Goal: Information Seeking & Learning: Understand process/instructions

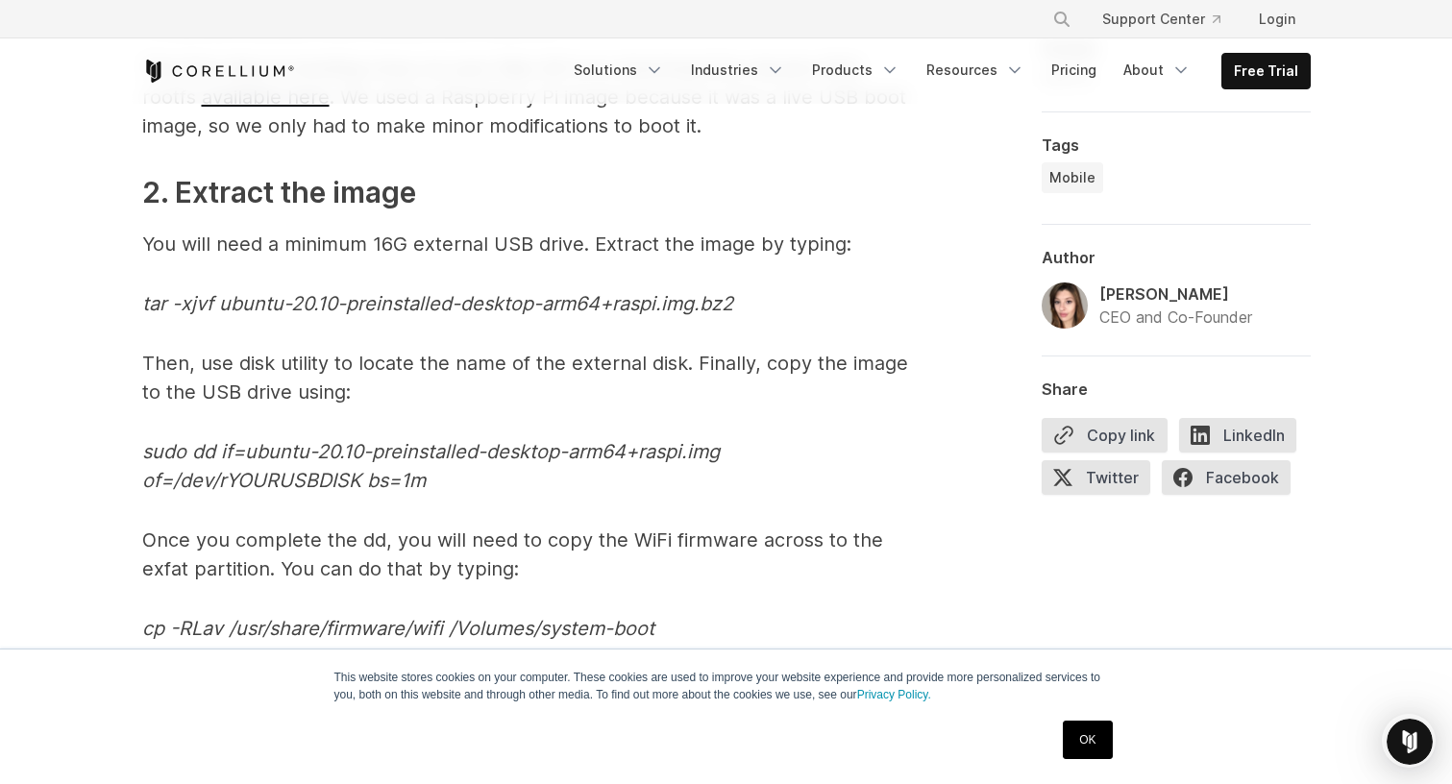
scroll to position [5274, 0]
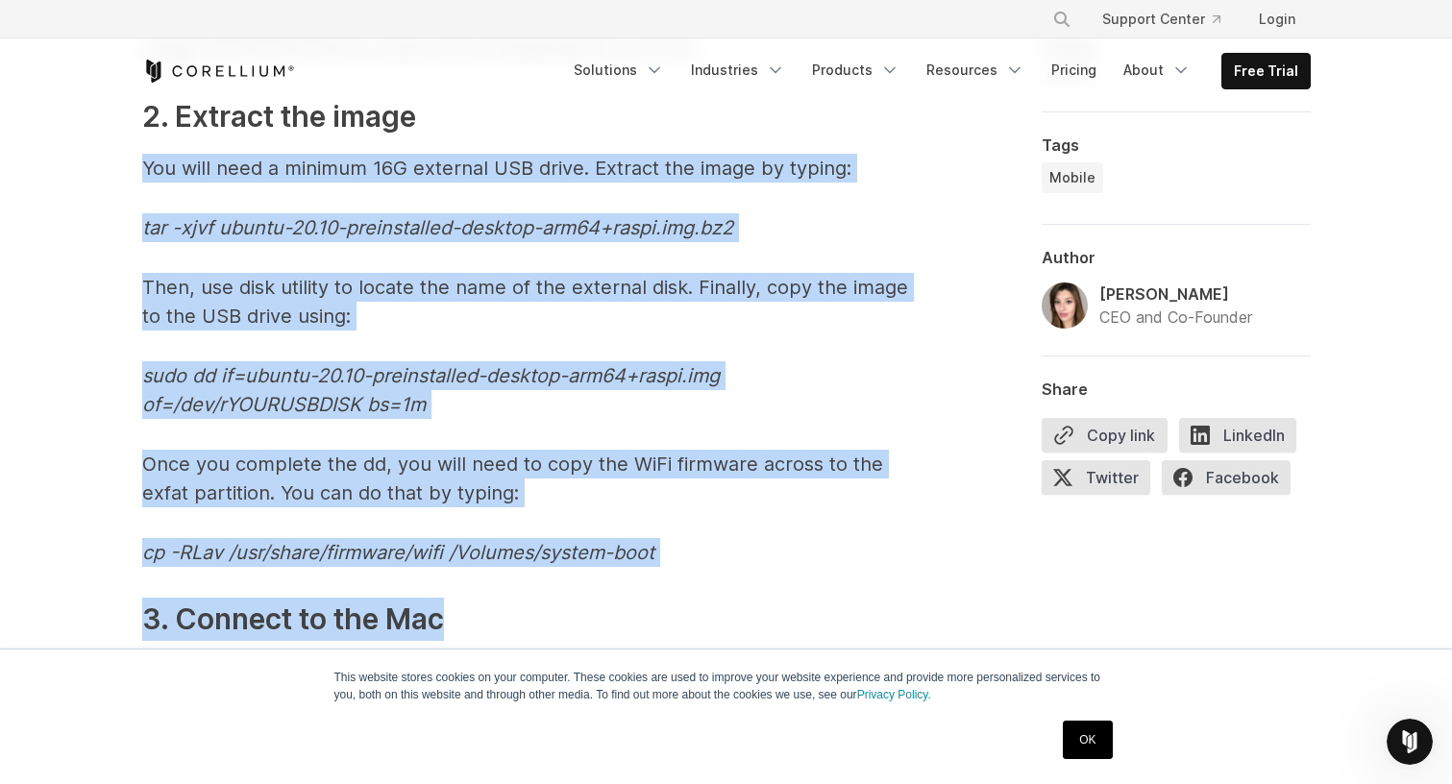
drag, startPoint x: 142, startPoint y: 154, endPoint x: 451, endPoint y: 610, distance: 551.1
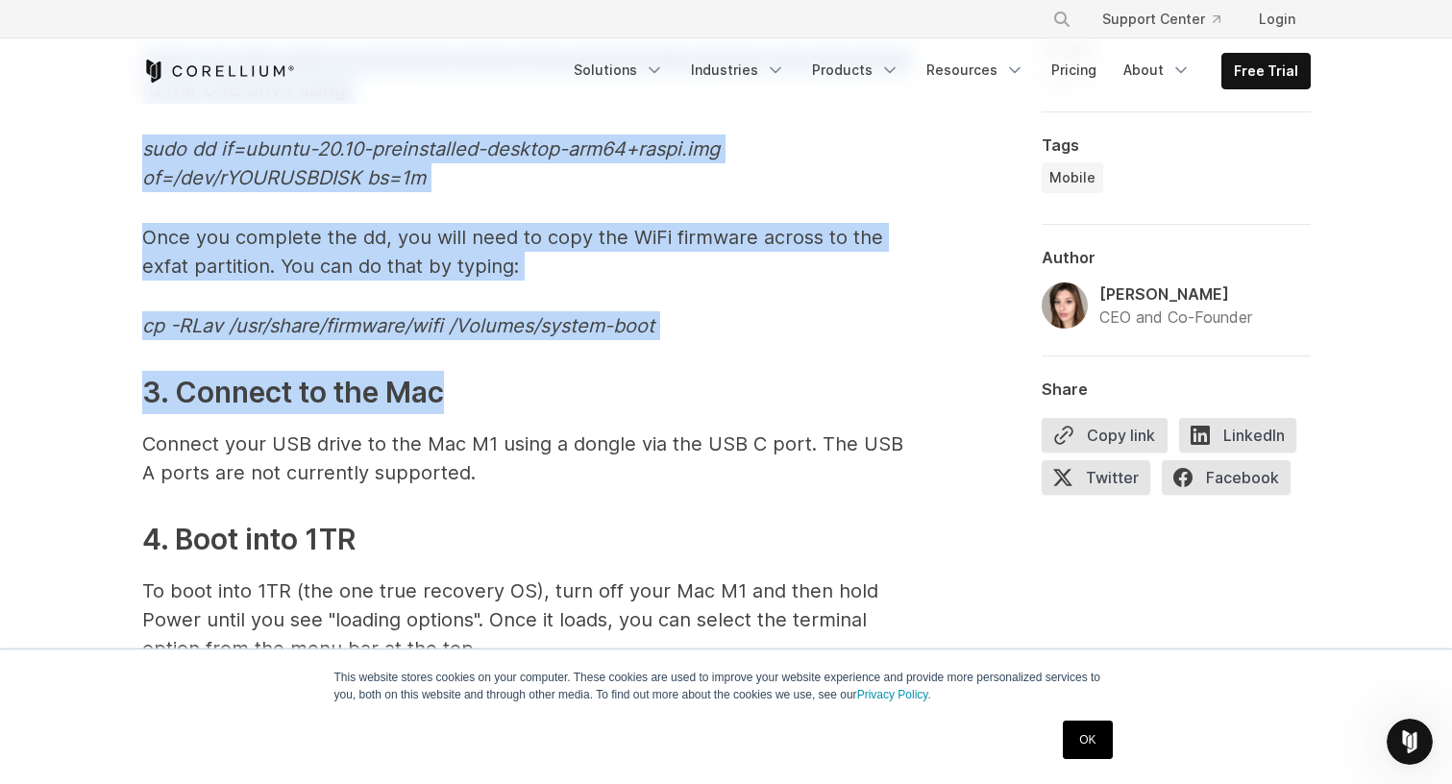
scroll to position [5536, 0]
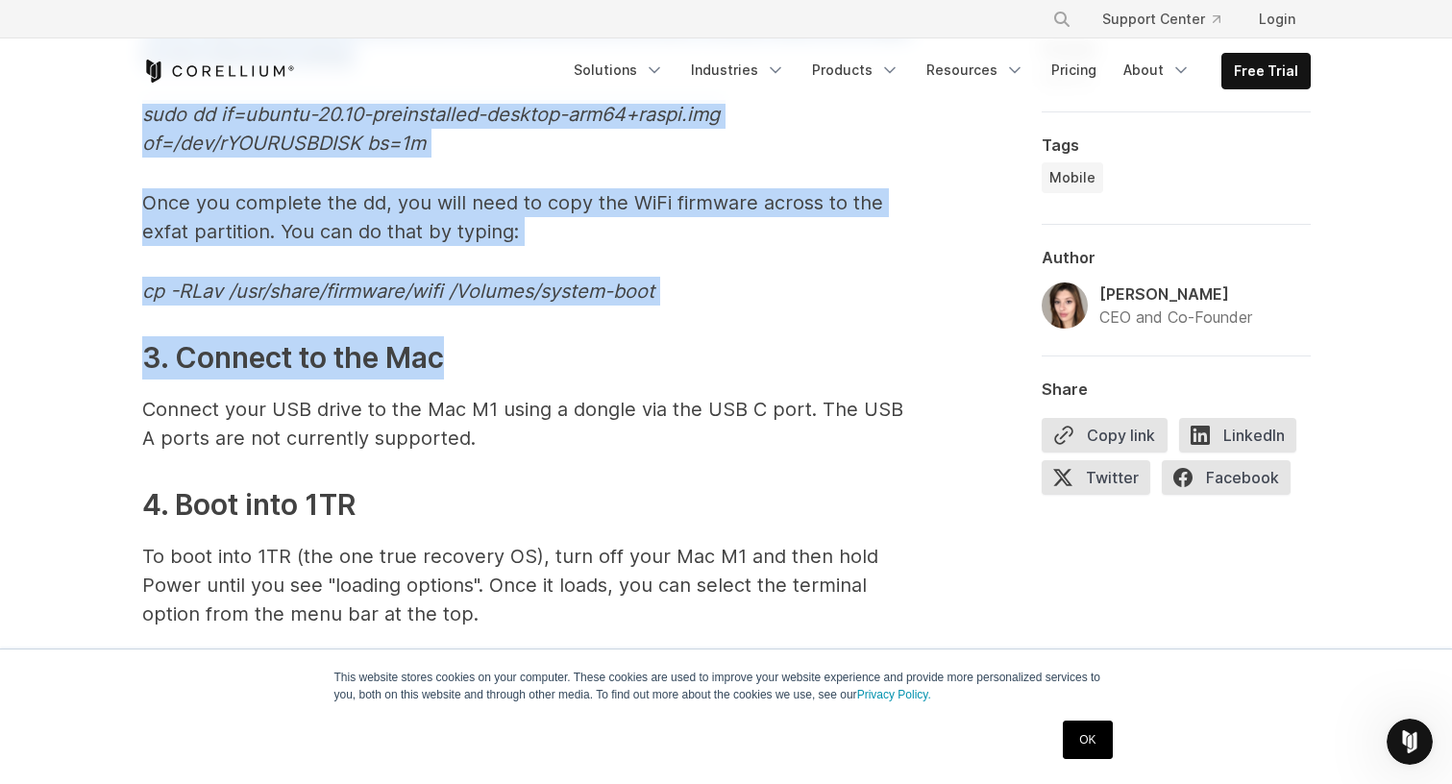
drag, startPoint x: 465, startPoint y: 844, endPoint x: 426, endPoint y: 856, distance: 41.3
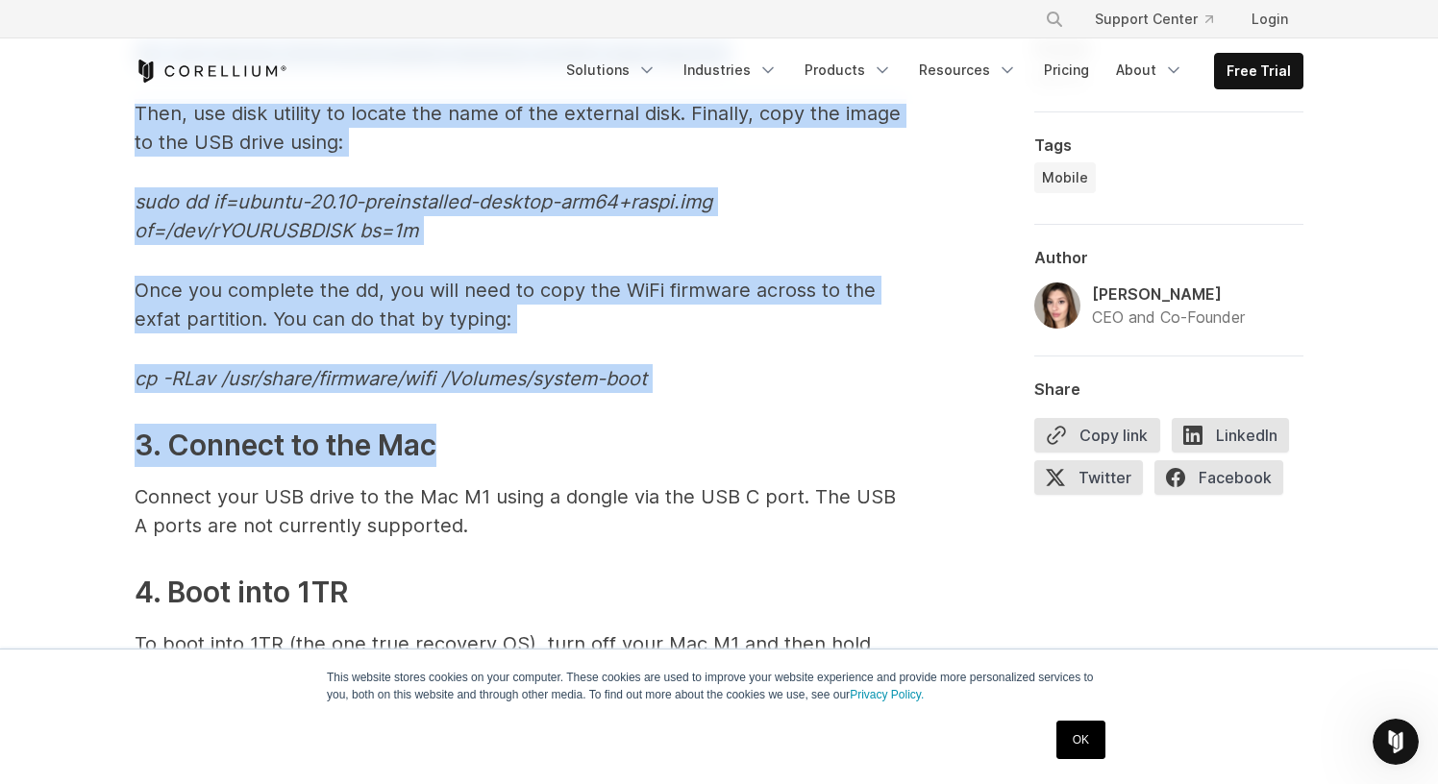
click at [607, 538] on p "Connect your USB drive to the Mac M1 using a dongle via the USB C port. The USB…" at bounding box center [519, 512] width 769 height 58
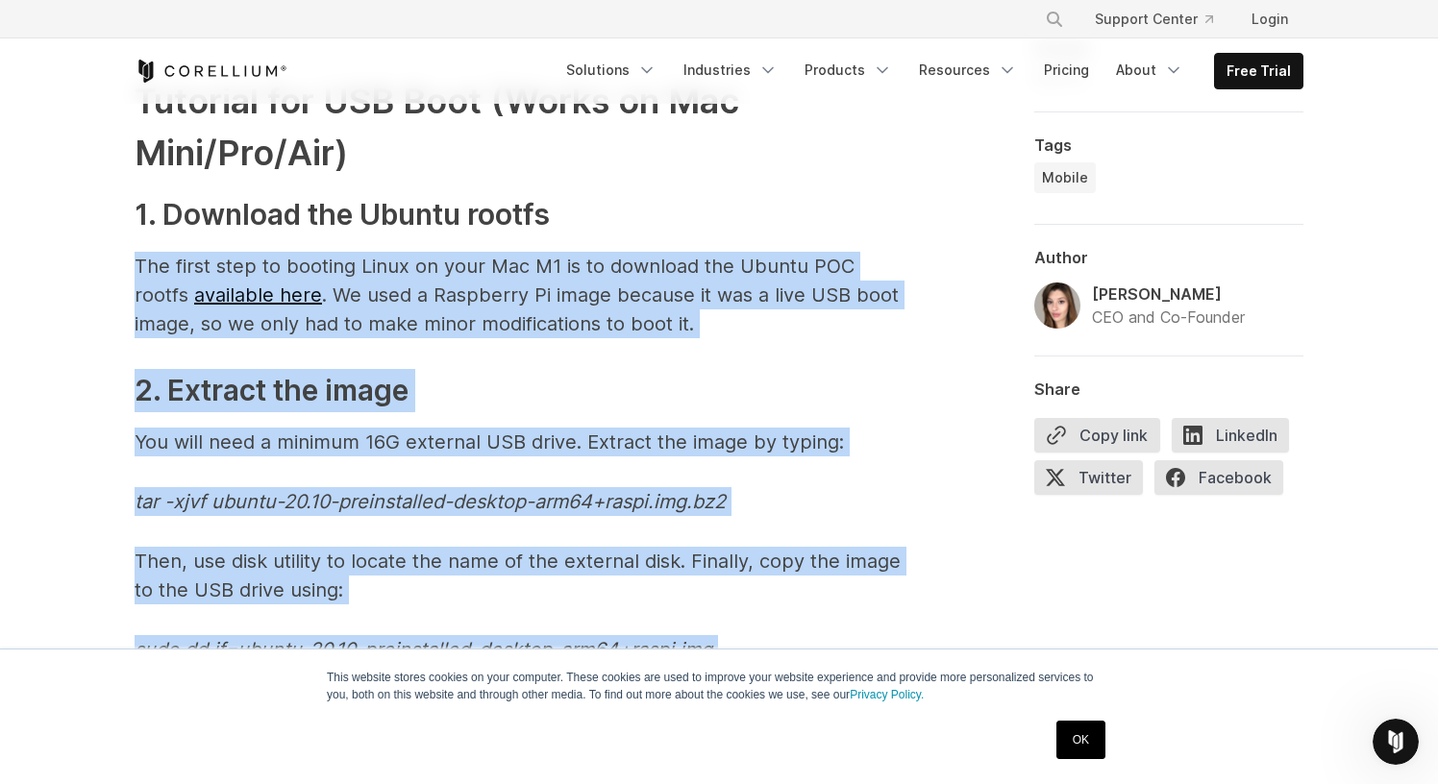
scroll to position [4936, 0]
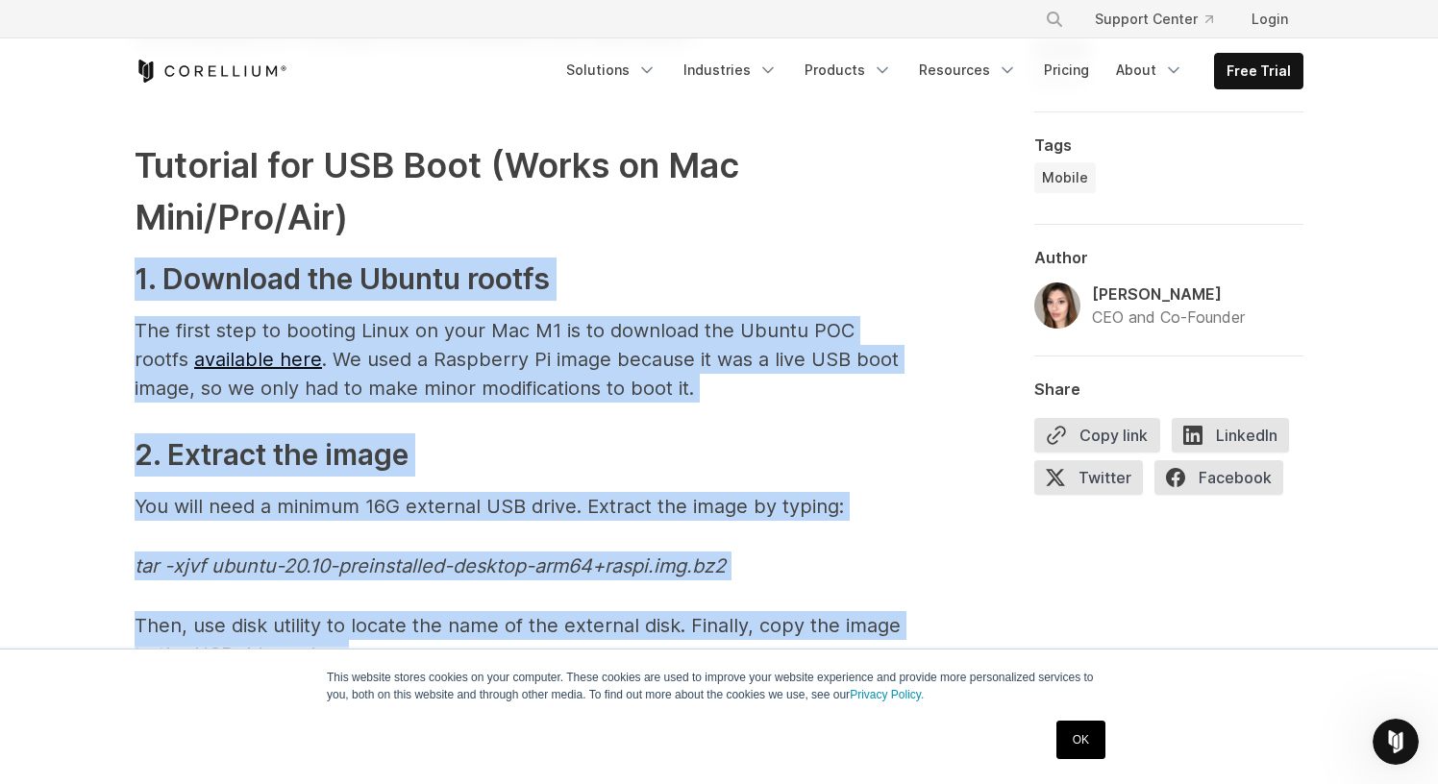
drag, startPoint x: 555, startPoint y: 346, endPoint x: 93, endPoint y: 275, distance: 466.9
click at [93, 275] on div "How we ported Linux to the M1 A brief overview of our approach to porting Linux…" at bounding box center [719, 89] width 1438 height 9843
copy span "7. Loremips dol Sitame consec Adi elits doei te incidid Utlab et dolo Mag A6 en…"
click at [587, 369] on p "The first step to booting Linux on your Mac M1 is to download the Ubuntu POC ro…" at bounding box center [519, 359] width 769 height 87
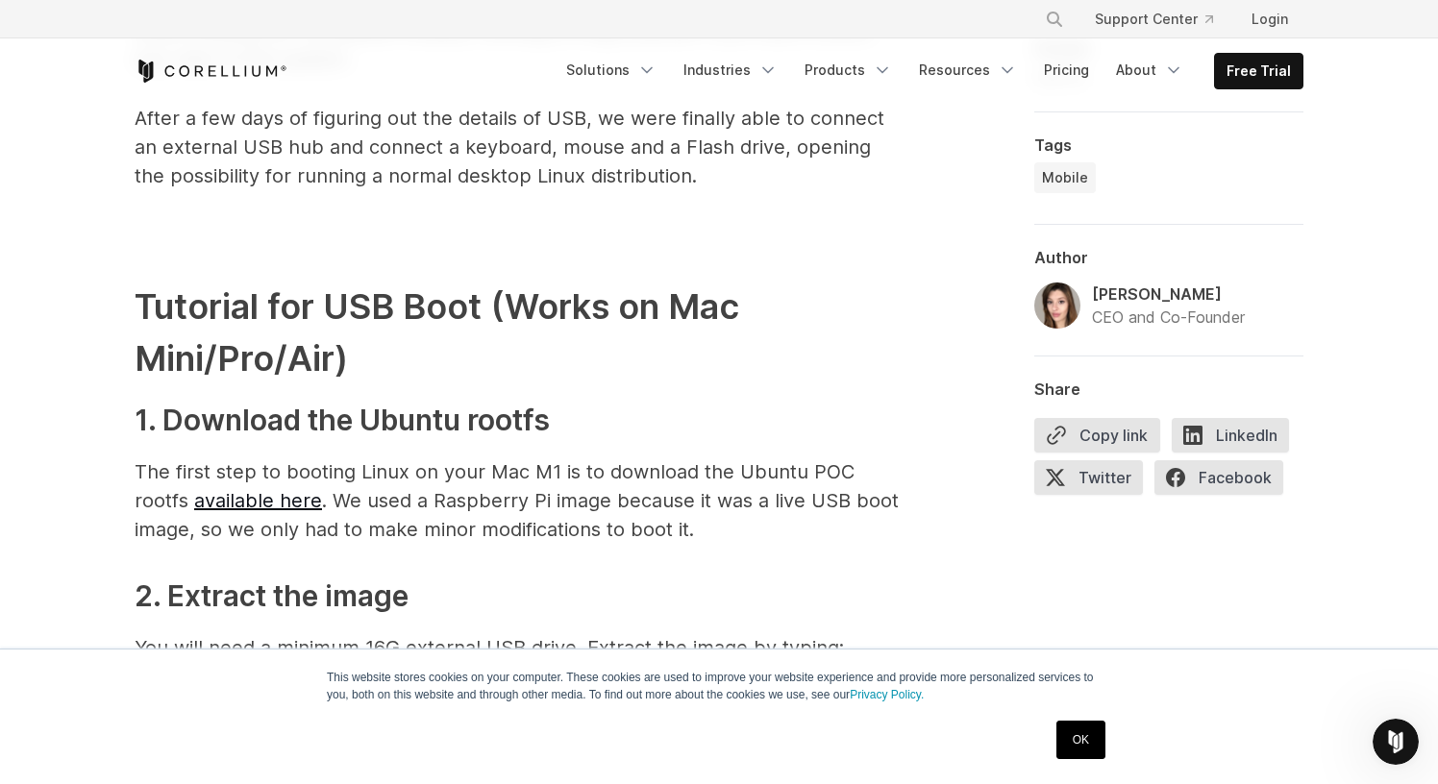
scroll to position [4830, 0]
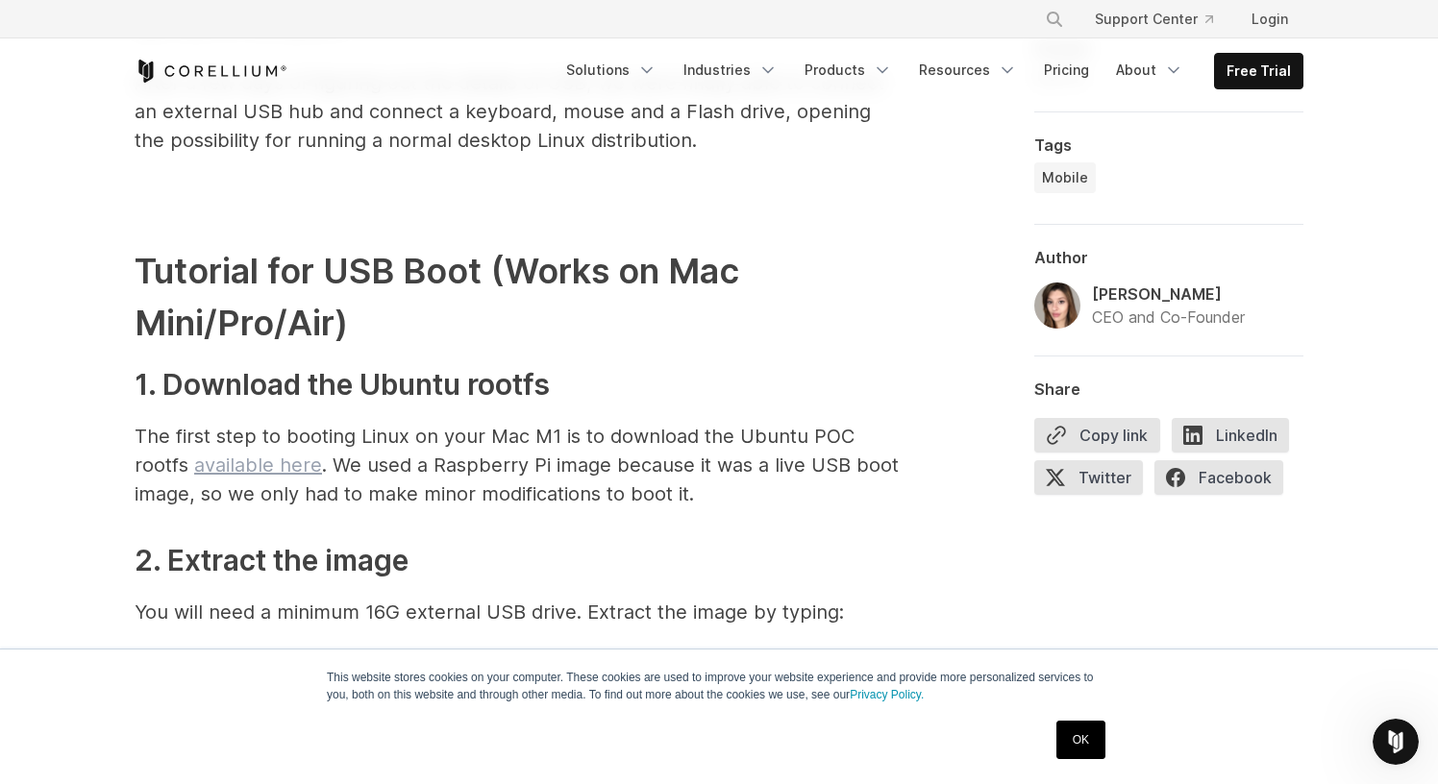
click at [292, 467] on link "available here" at bounding box center [258, 465] width 128 height 23
click at [463, 285] on h2 "Tutorial for USB Boot (Works on Mac Mini/Pro/Air)" at bounding box center [519, 297] width 769 height 104
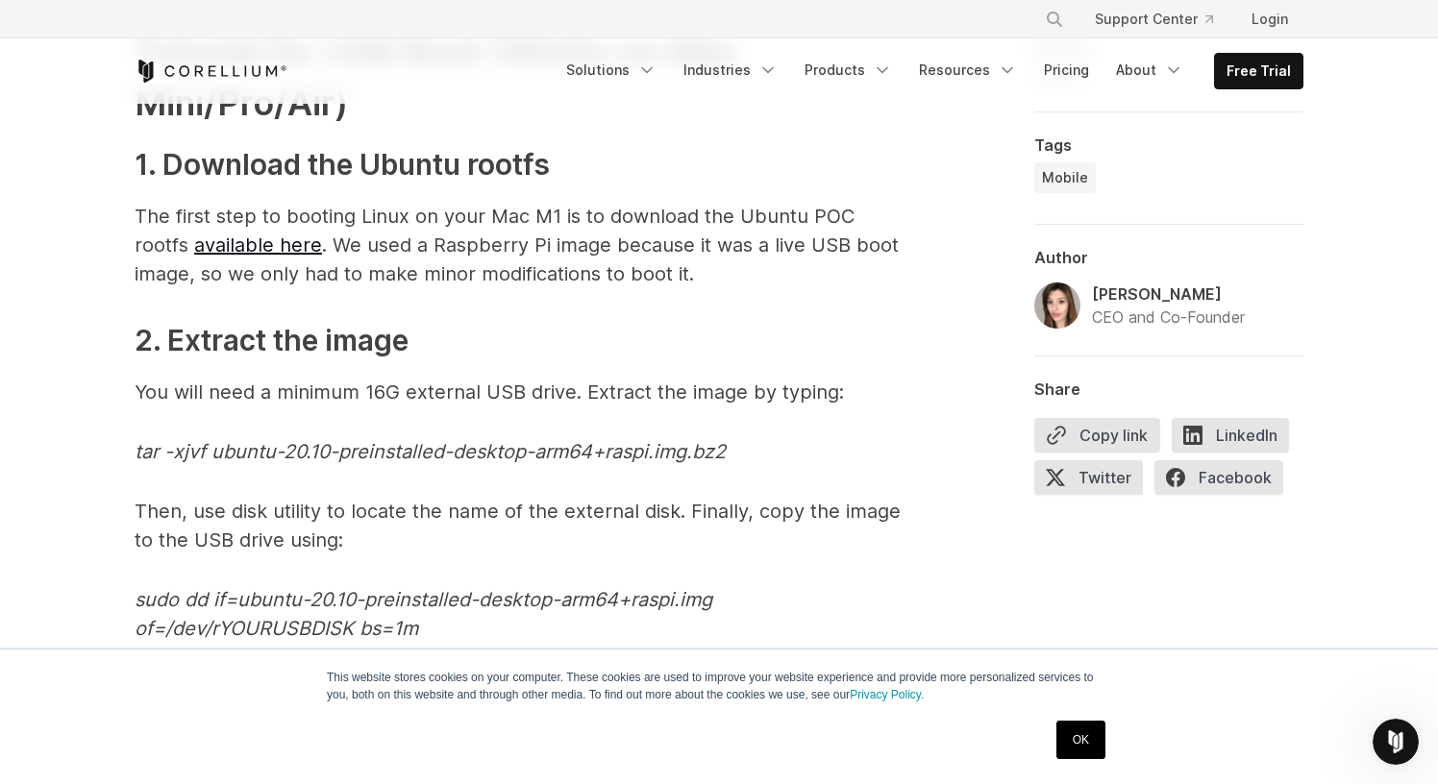
scroll to position [5156, 0]
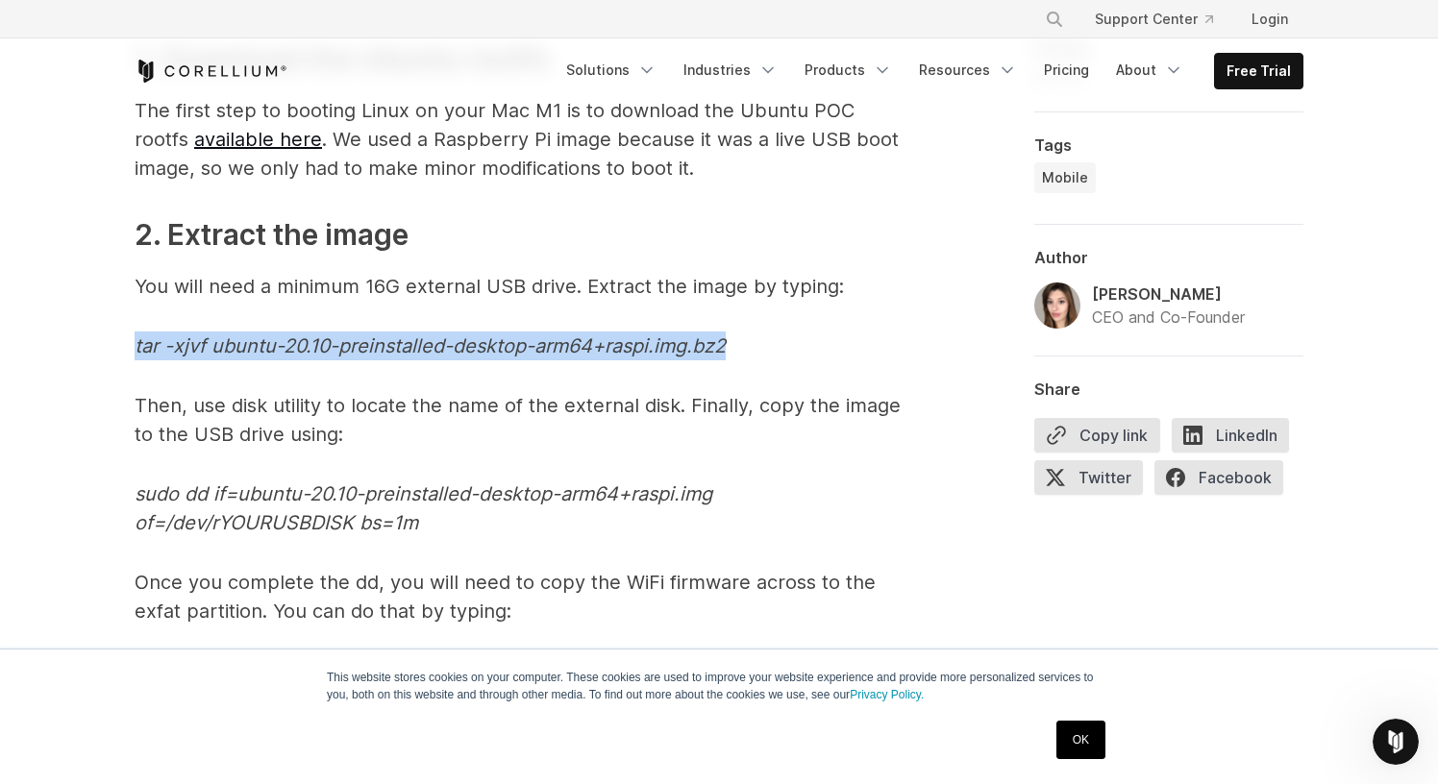
drag, startPoint x: 743, startPoint y: 346, endPoint x: 63, endPoint y: 335, distance: 679.7
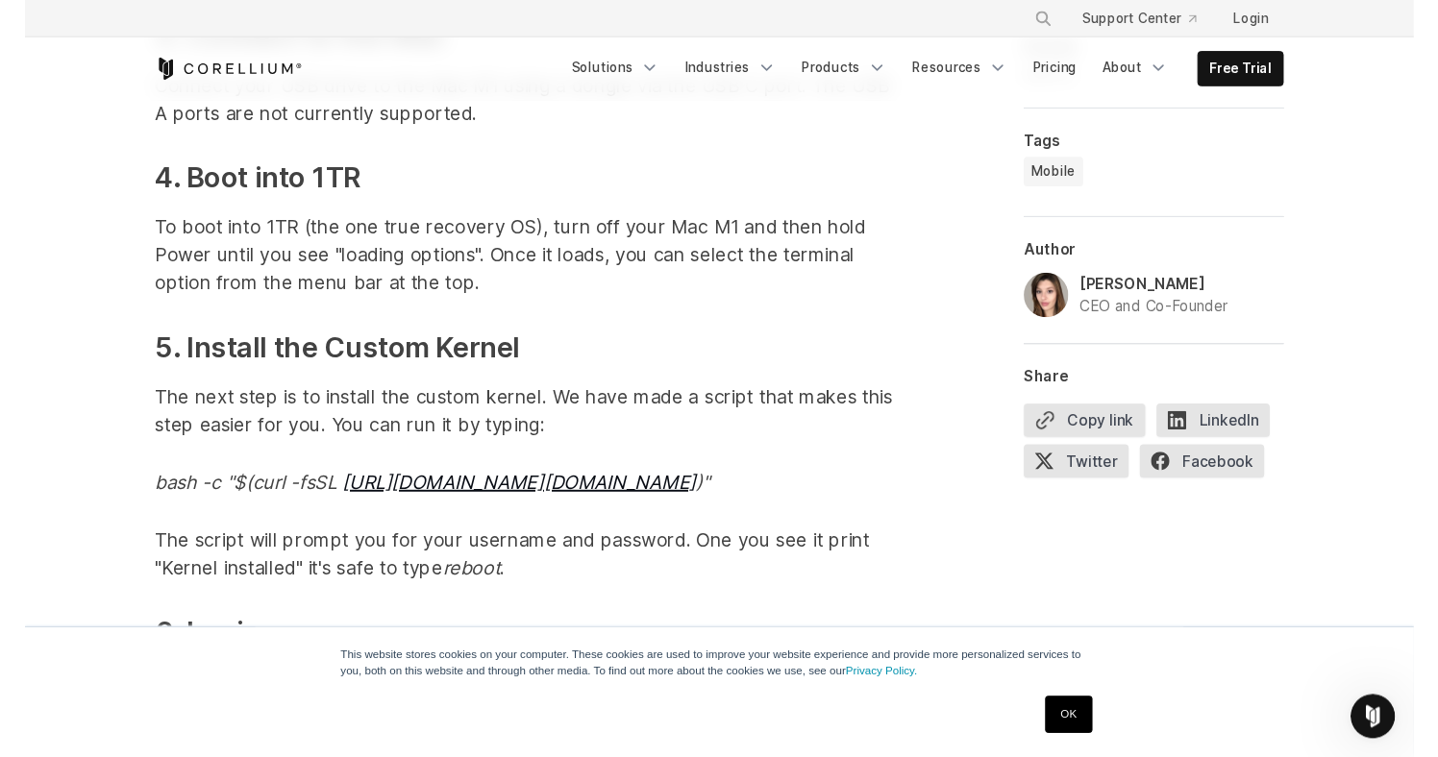
scroll to position [5870, 0]
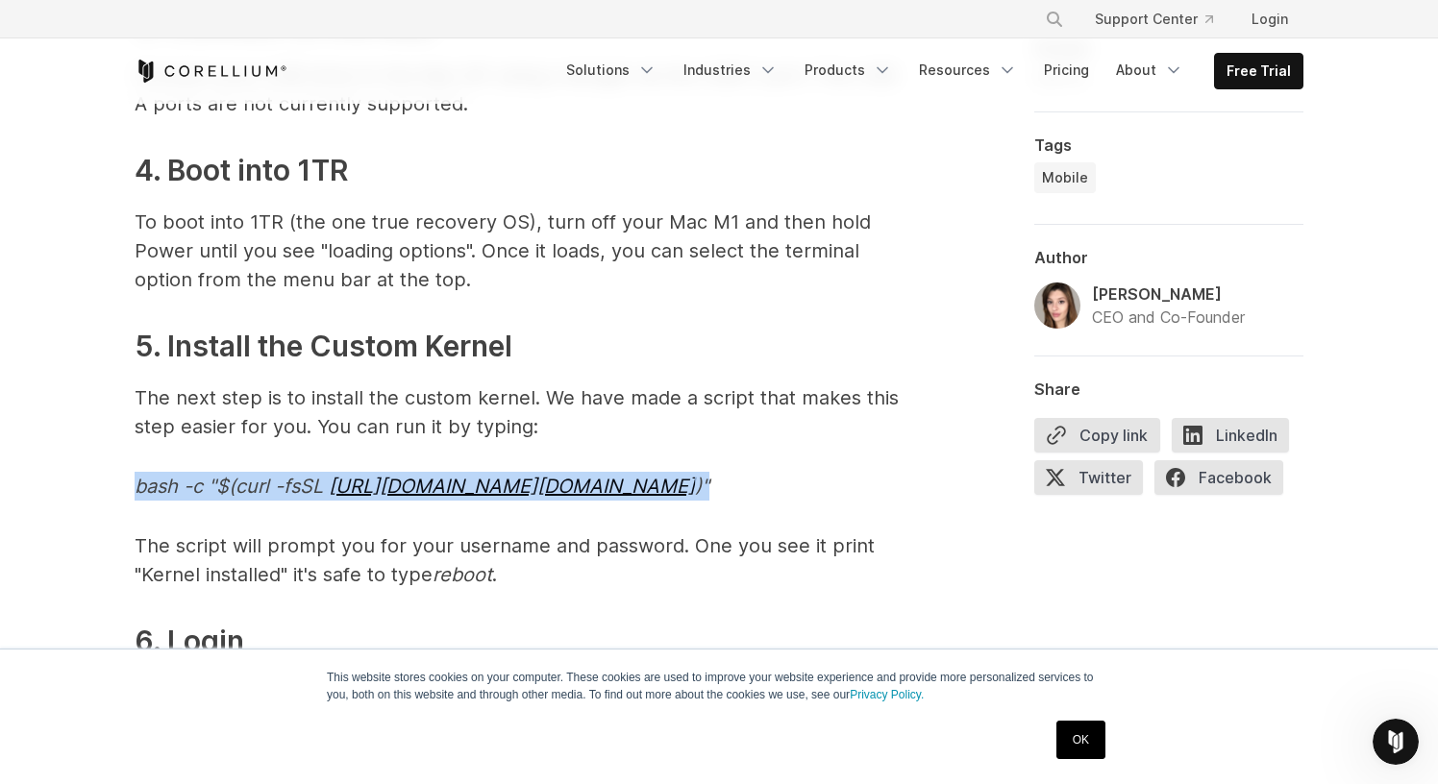
drag, startPoint x: 811, startPoint y: 482, endPoint x: 143, endPoint y: 455, distance: 668.6
copy em "bash -c "$(curl -fsSL [URL][DOMAIN_NAME][DOMAIN_NAME] )""
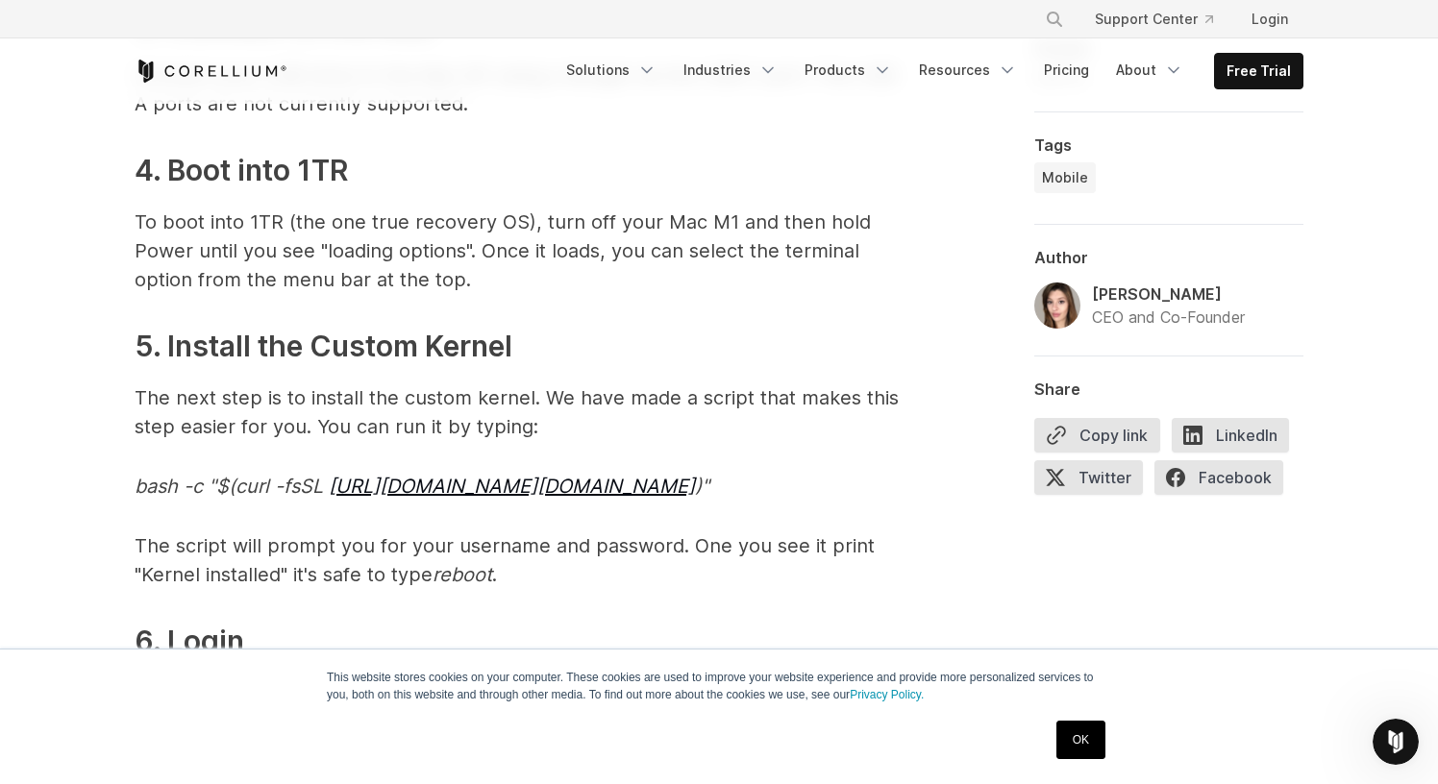
click at [641, 484] on link "[URL][DOMAIN_NAME][DOMAIN_NAME]" at bounding box center [512, 486] width 366 height 23
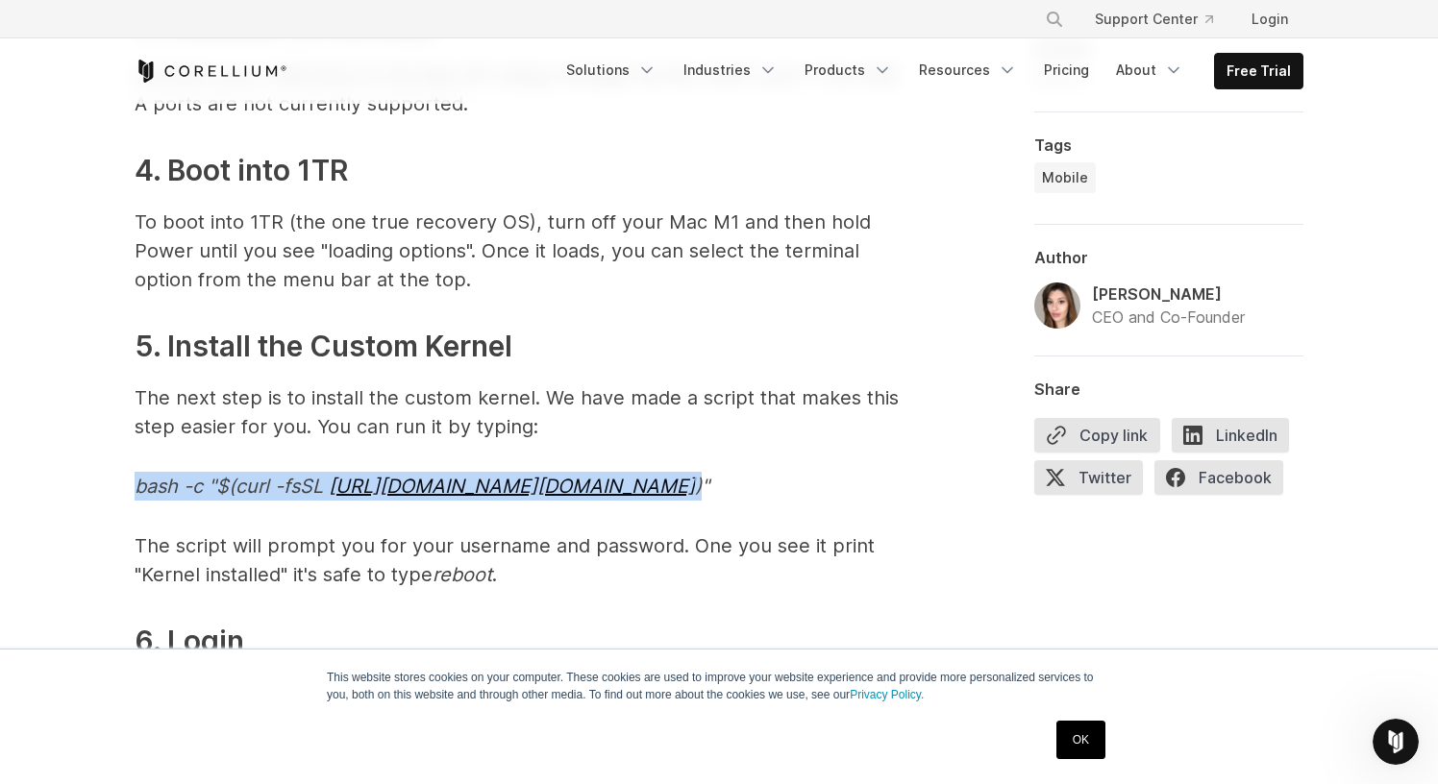
drag, startPoint x: 779, startPoint y: 484, endPoint x: 389, endPoint y: 441, distance: 391.7
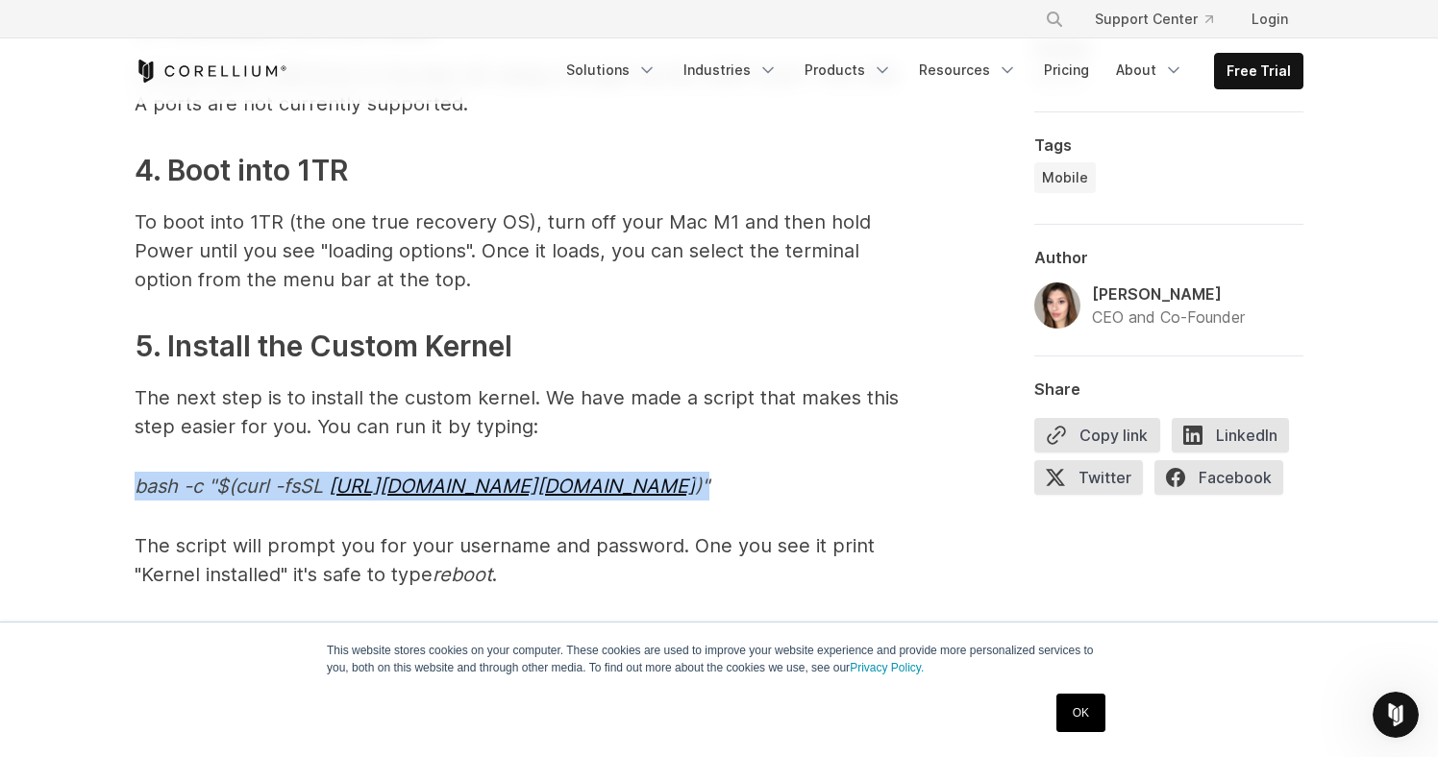
drag, startPoint x: 133, startPoint y: 487, endPoint x: 803, endPoint y: 498, distance: 670.1
copy em "bash -c "$(curl -fsSL [URL][DOMAIN_NAME][DOMAIN_NAME] )""
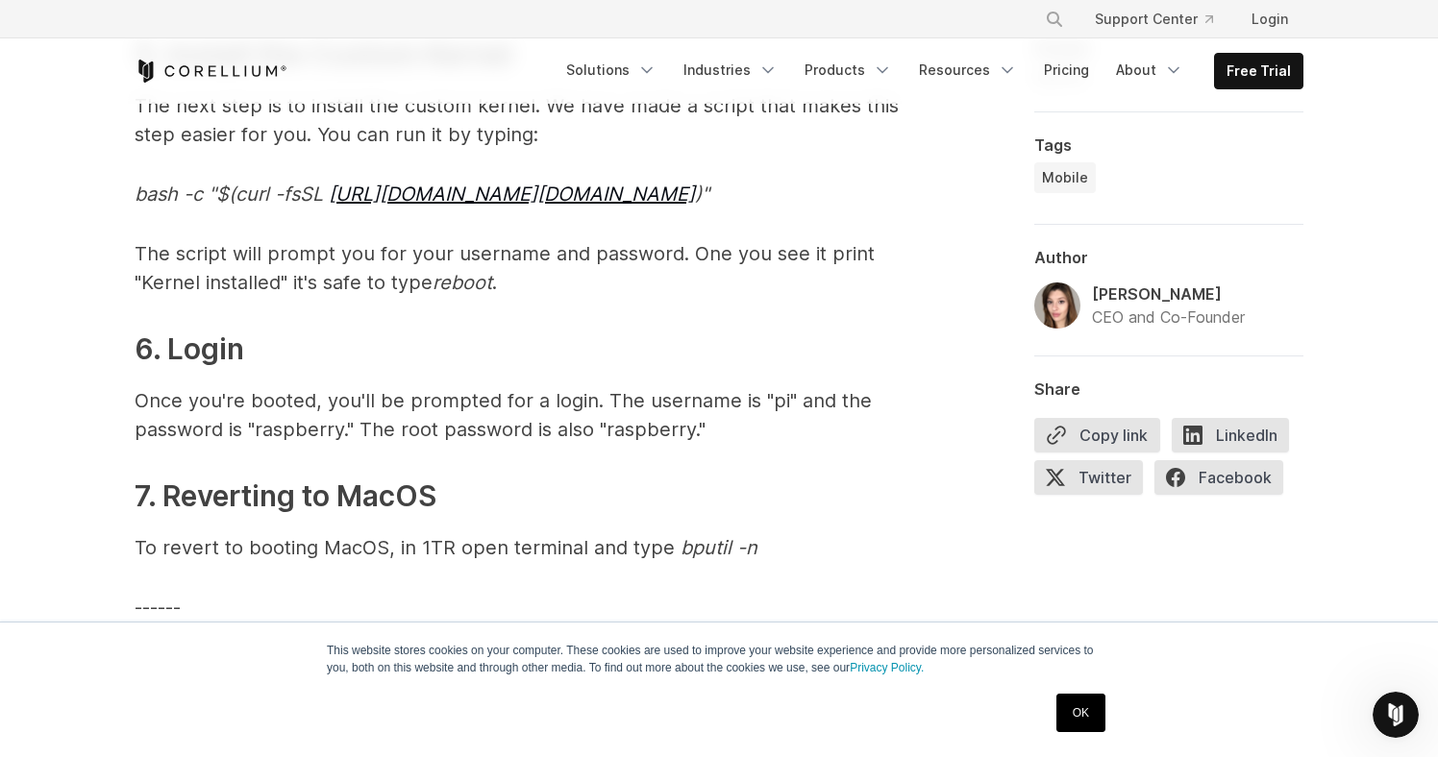
scroll to position [6147, 0]
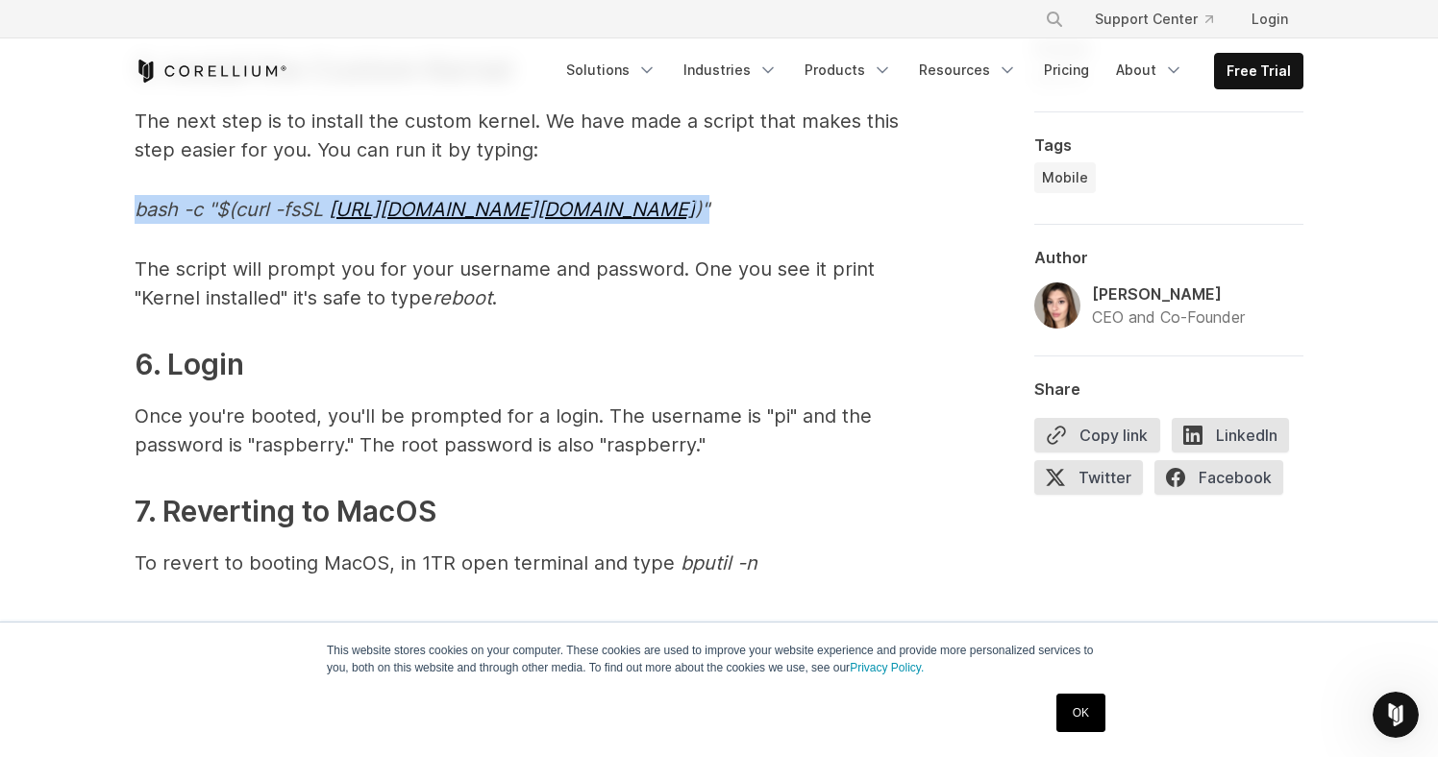
drag, startPoint x: 816, startPoint y: 223, endPoint x: 114, endPoint y: 203, distance: 702.0
copy em "bash -c "$(curl -fsSL [URL][DOMAIN_NAME][DOMAIN_NAME] )""
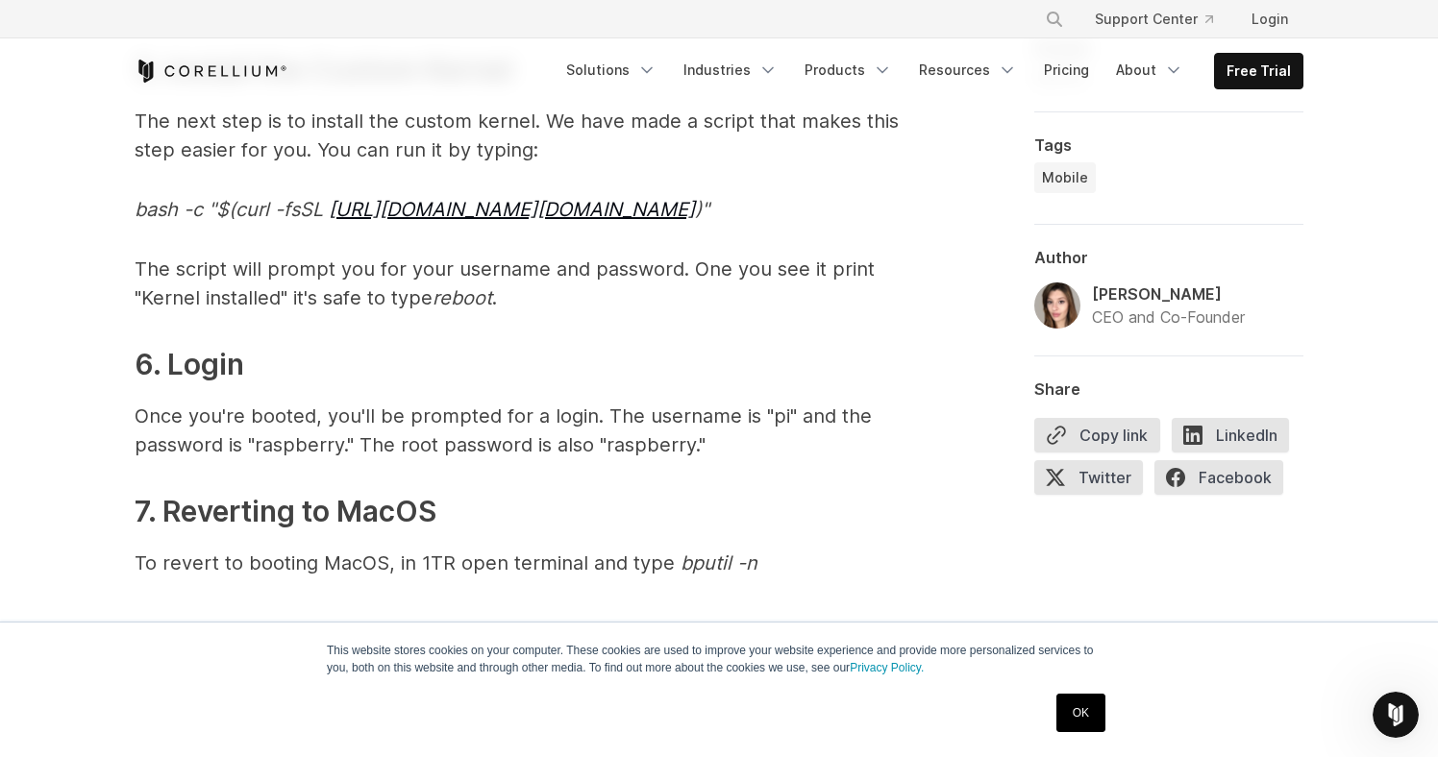
click at [484, 293] on em "reboot" at bounding box center [463, 297] width 60 height 23
click at [491, 206] on link "[URL][DOMAIN_NAME][DOMAIN_NAME]" at bounding box center [512, 209] width 366 height 23
click at [695, 208] on link "[URL][DOMAIN_NAME][DOMAIN_NAME]" at bounding box center [512, 209] width 366 height 23
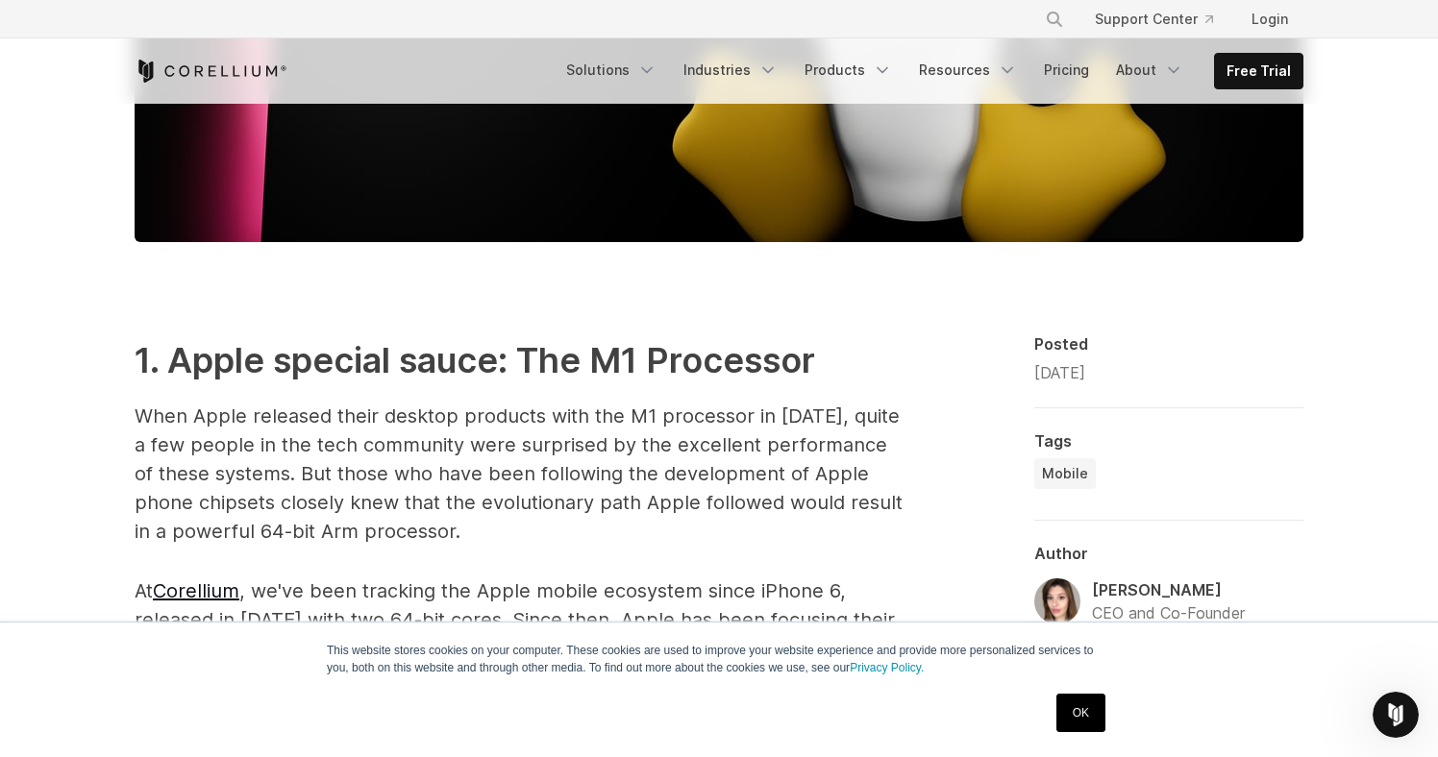
scroll to position [0, 0]
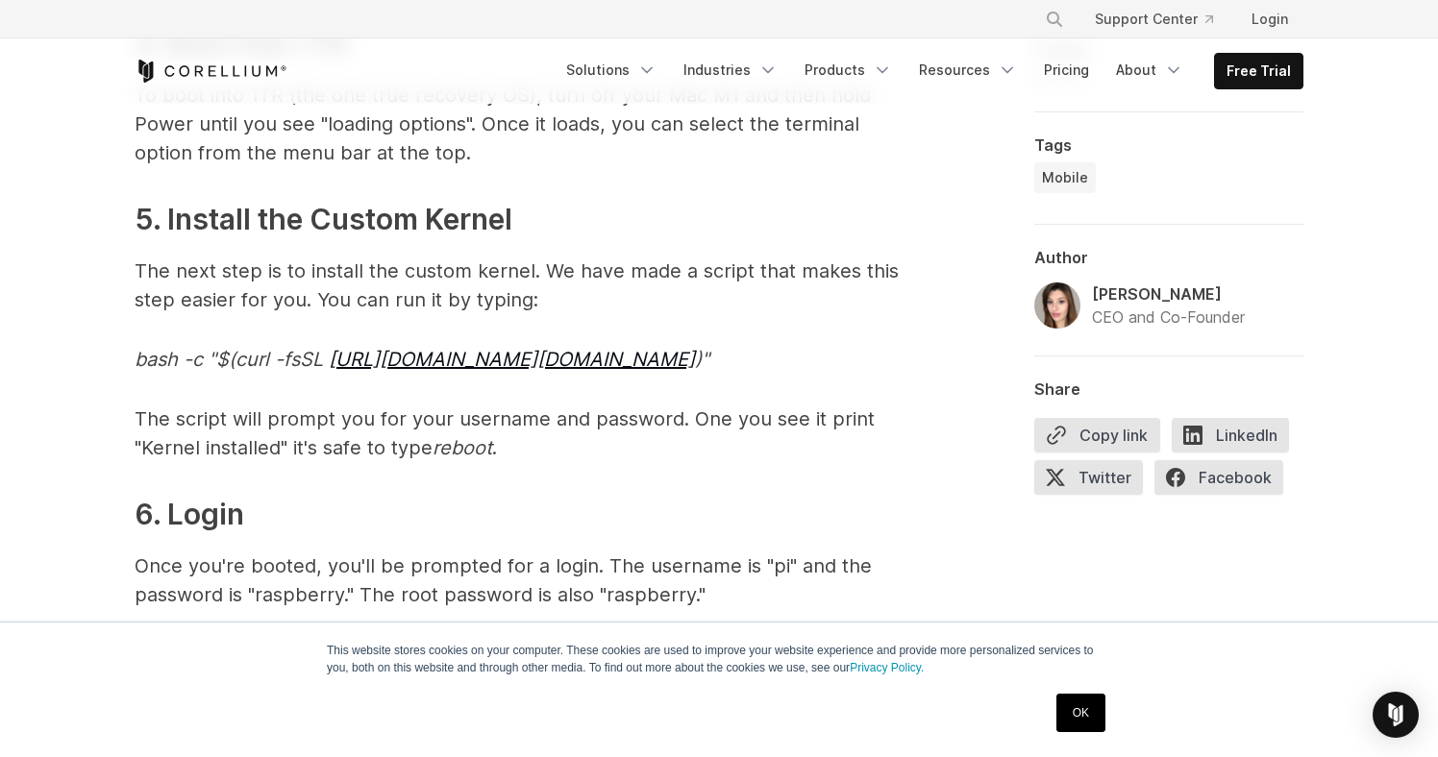
scroll to position [6017, 0]
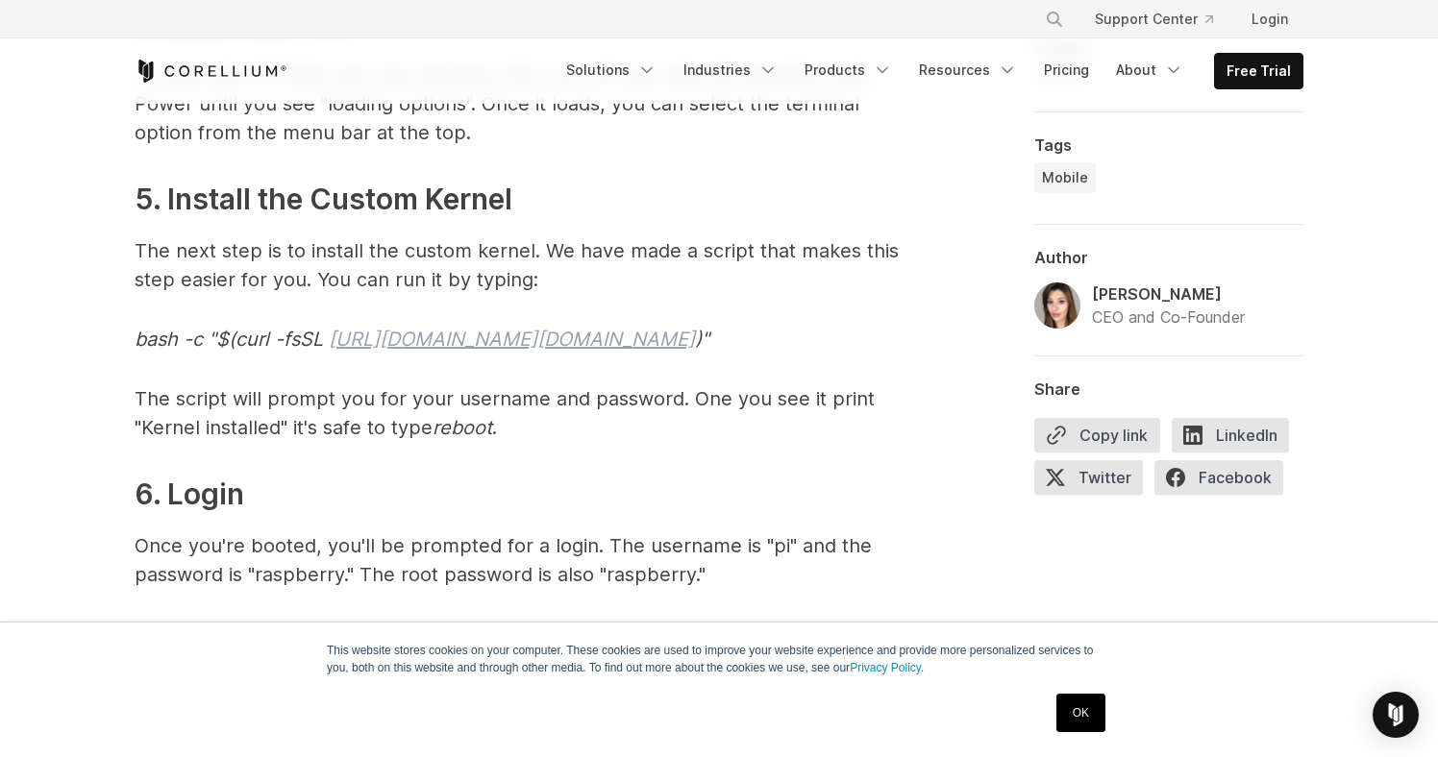
click at [459, 334] on link "[URL][DOMAIN_NAME][DOMAIN_NAME]" at bounding box center [512, 339] width 366 height 23
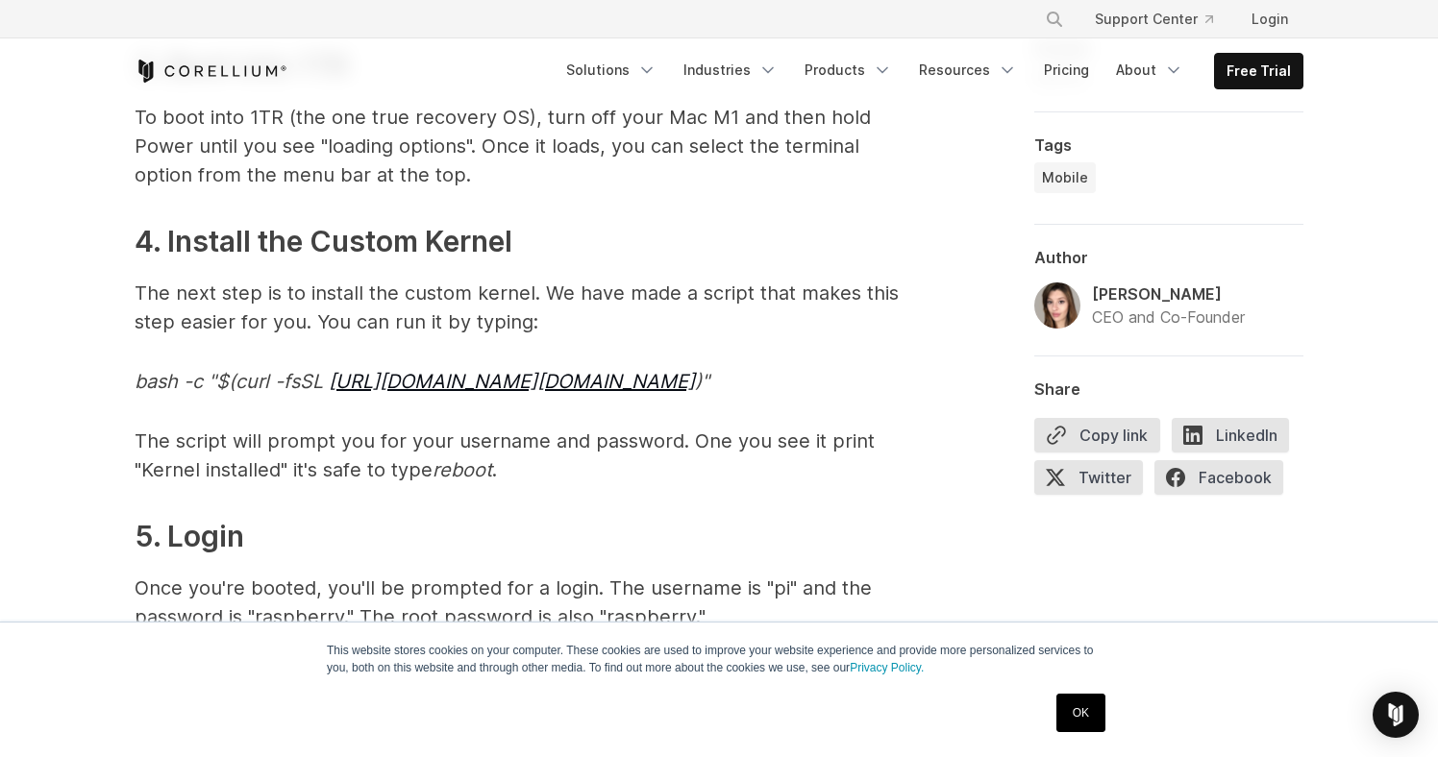
scroll to position [7770, 0]
click at [536, 379] on link "[URL][DOMAIN_NAME][DOMAIN_NAME]" at bounding box center [512, 383] width 366 height 23
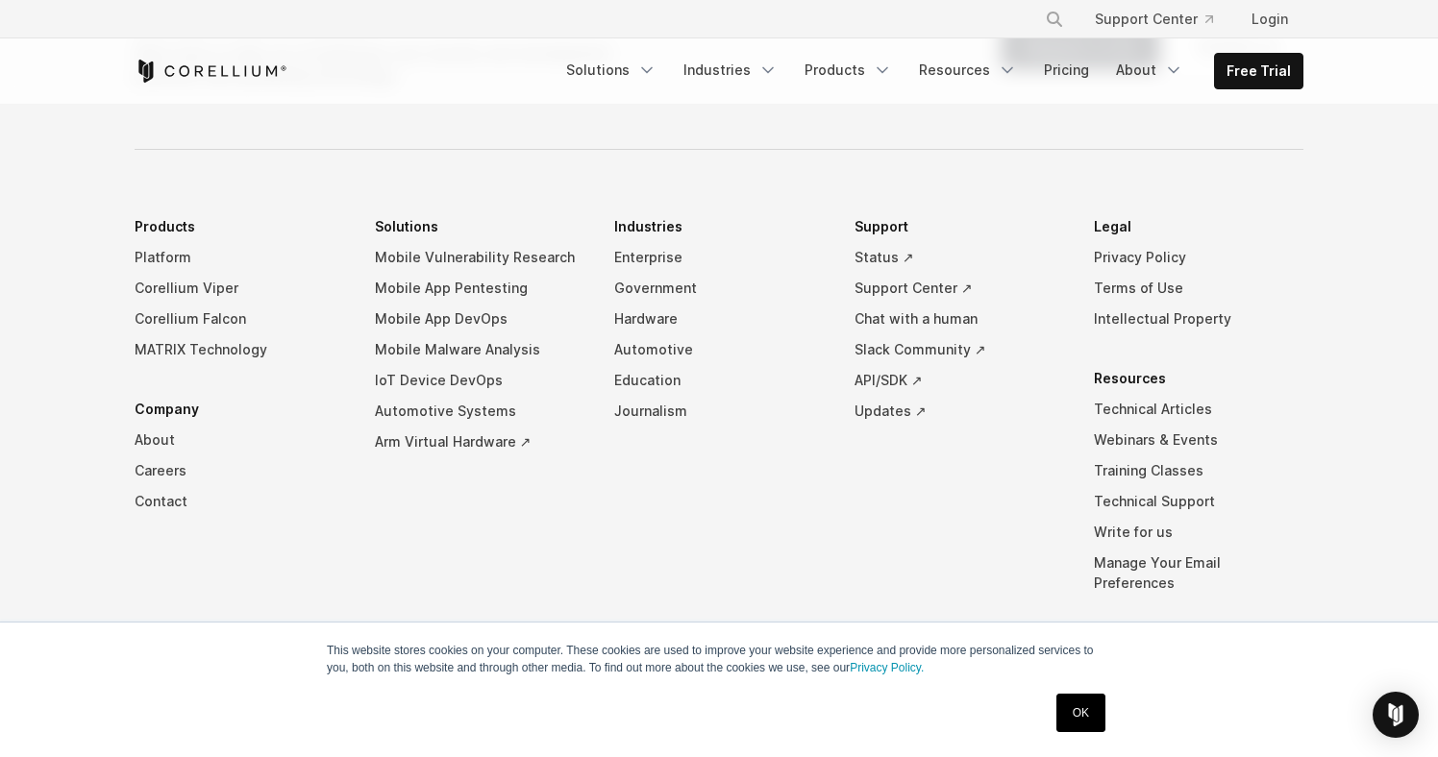
scroll to position [10034, 0]
